Goal: Information Seeking & Learning: Learn about a topic

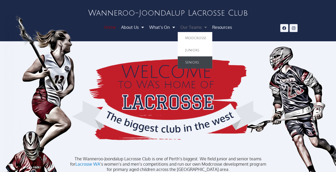
click at [192, 60] on link "Seniors" at bounding box center [194, 63] width 34 height 12
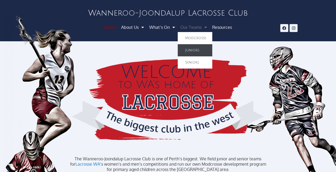
click at [193, 46] on link "Juniors" at bounding box center [194, 50] width 34 height 12
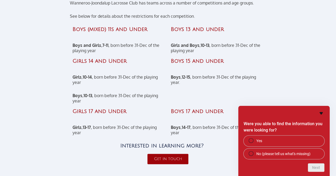
scroll to position [315, 0]
click at [320, 111] on icon "Hide survey" at bounding box center [321, 113] width 6 height 6
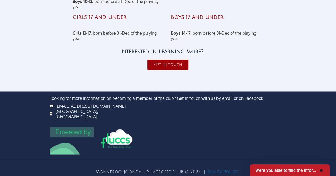
scroll to position [421, 0]
